Goal: Browse casually: Explore the website without a specific task or goal

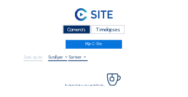
click at [73, 31] on div "Camera's" at bounding box center [76, 29] width 27 height 9
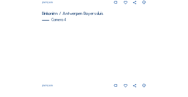
scroll to position [422, 0]
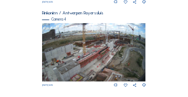
click at [92, 60] on img at bounding box center [93, 52] width 103 height 58
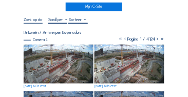
scroll to position [41, 0]
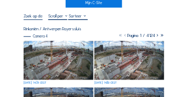
click at [55, 50] on img at bounding box center [59, 60] width 70 height 39
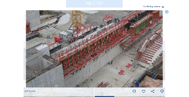
drag, startPoint x: 106, startPoint y: 65, endPoint x: 96, endPoint y: 66, distance: 10.3
click at [96, 66] on img at bounding box center [95, 48] width 138 height 77
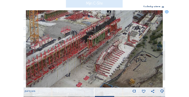
drag, startPoint x: 109, startPoint y: 36, endPoint x: 77, endPoint y: 46, distance: 33.7
click at [77, 46] on img at bounding box center [95, 48] width 138 height 77
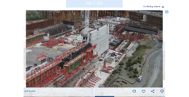
drag, startPoint x: 98, startPoint y: 32, endPoint x: 74, endPoint y: 58, distance: 35.9
click at [74, 58] on img at bounding box center [95, 48] width 138 height 77
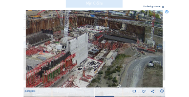
drag, startPoint x: 109, startPoint y: 60, endPoint x: 88, endPoint y: 69, distance: 22.7
click at [88, 69] on img at bounding box center [95, 48] width 138 height 77
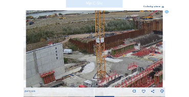
drag, startPoint x: 50, startPoint y: 64, endPoint x: 58, endPoint y: 60, distance: 8.5
click at [159, 65] on img at bounding box center [95, 48] width 138 height 77
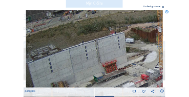
drag, startPoint x: 41, startPoint y: 58, endPoint x: 107, endPoint y: 47, distance: 67.0
click at [107, 47] on img at bounding box center [95, 48] width 138 height 77
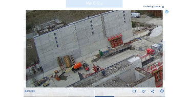
click at [93, 50] on img at bounding box center [95, 48] width 138 height 77
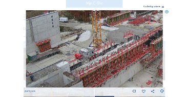
drag, startPoint x: 64, startPoint y: 45, endPoint x: 22, endPoint y: 46, distance: 42.0
click at [22, 46] on div "Scroll om door de tijd te reizen | Druk op de 'Alt'-knop + scroll om te Zoomen …" at bounding box center [94, 48] width 189 height 97
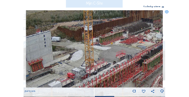
drag, startPoint x: 38, startPoint y: 47, endPoint x: 40, endPoint y: 58, distance: 12.0
click at [31, 66] on img at bounding box center [95, 48] width 138 height 77
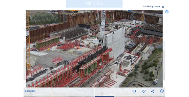
drag, startPoint x: 134, startPoint y: 49, endPoint x: 71, endPoint y: 53, distance: 63.7
click at [71, 53] on img at bounding box center [95, 48] width 138 height 77
drag, startPoint x: 72, startPoint y: 55, endPoint x: 81, endPoint y: 25, distance: 31.8
click at [81, 25] on img at bounding box center [95, 48] width 138 height 77
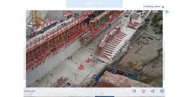
drag, startPoint x: 68, startPoint y: 46, endPoint x: 68, endPoint y: 39, distance: 6.7
click at [68, 39] on img at bounding box center [95, 48] width 138 height 77
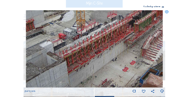
drag, startPoint x: 106, startPoint y: 50, endPoint x: 114, endPoint y: 52, distance: 7.8
click at [114, 52] on img at bounding box center [95, 48] width 138 height 77
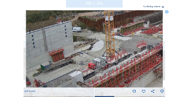
drag, startPoint x: 100, startPoint y: 72, endPoint x: 110, endPoint y: 84, distance: 15.3
click at [110, 84] on img at bounding box center [95, 48] width 138 height 77
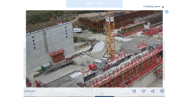
click at [92, 70] on img at bounding box center [95, 48] width 138 height 77
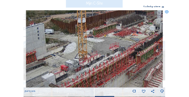
drag, startPoint x: 117, startPoint y: 69, endPoint x: 91, endPoint y: 69, distance: 26.6
click at [91, 69] on img at bounding box center [95, 48] width 138 height 77
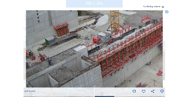
drag, startPoint x: 80, startPoint y: 72, endPoint x: 99, endPoint y: 66, distance: 19.9
click at [127, 34] on img at bounding box center [95, 48] width 138 height 77
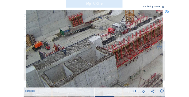
drag, startPoint x: 98, startPoint y: 67, endPoint x: 123, endPoint y: 39, distance: 37.0
click at [129, 32] on img at bounding box center [95, 48] width 138 height 77
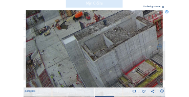
drag, startPoint x: 92, startPoint y: 54, endPoint x: 116, endPoint y: 39, distance: 28.1
click at [116, 39] on img at bounding box center [95, 48] width 138 height 77
drag, startPoint x: 91, startPoint y: 69, endPoint x: 106, endPoint y: 46, distance: 27.0
click at [106, 46] on img at bounding box center [95, 48] width 138 height 77
click at [167, 11] on icon at bounding box center [167, 12] width 4 height 4
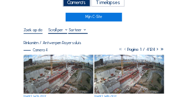
scroll to position [0, 0]
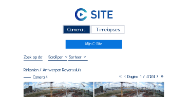
click at [71, 29] on div "Camera's" at bounding box center [76, 29] width 27 height 9
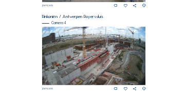
scroll to position [422, 0]
